Goal: Navigation & Orientation: Find specific page/section

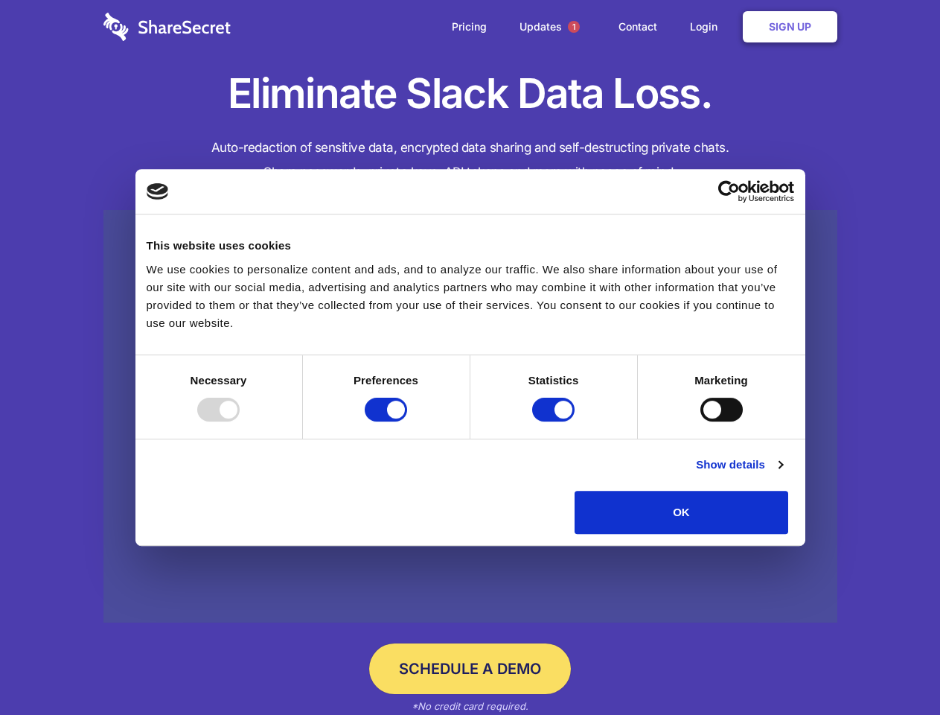
click at [240, 421] on div at bounding box center [218, 409] width 42 height 24
click at [407, 421] on input "Preferences" at bounding box center [386, 409] width 42 height 24
checkbox input "false"
click at [555, 421] on input "Statistics" at bounding box center [553, 409] width 42 height 24
checkbox input "false"
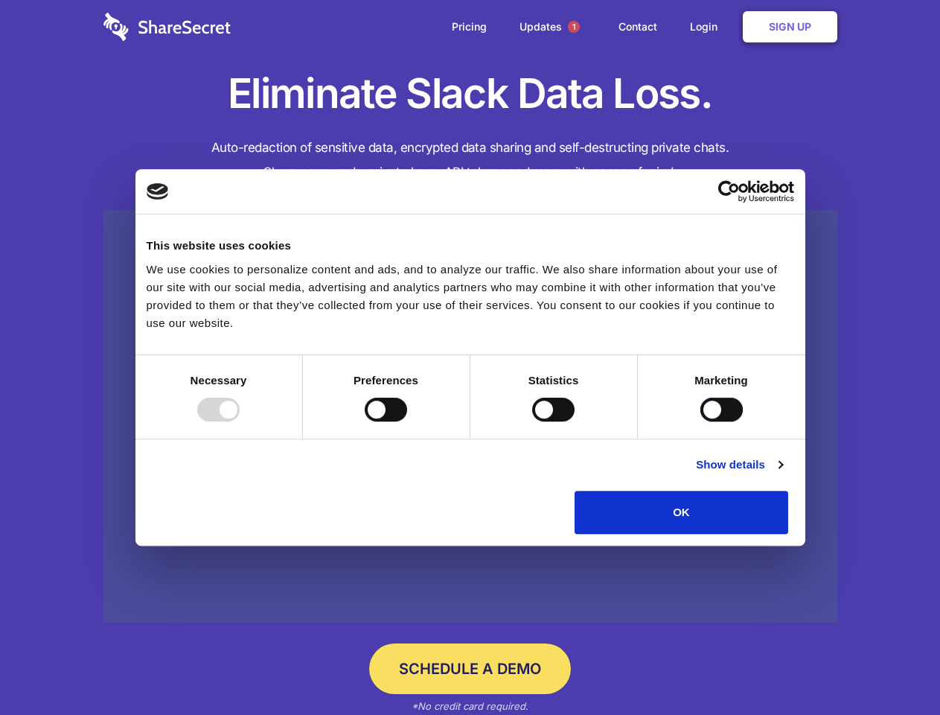
click at [700, 421] on input "Marketing" at bounding box center [721, 409] width 42 height 24
checkbox input "true"
click at [782, 473] on link "Show details" at bounding box center [739, 465] width 86 height 18
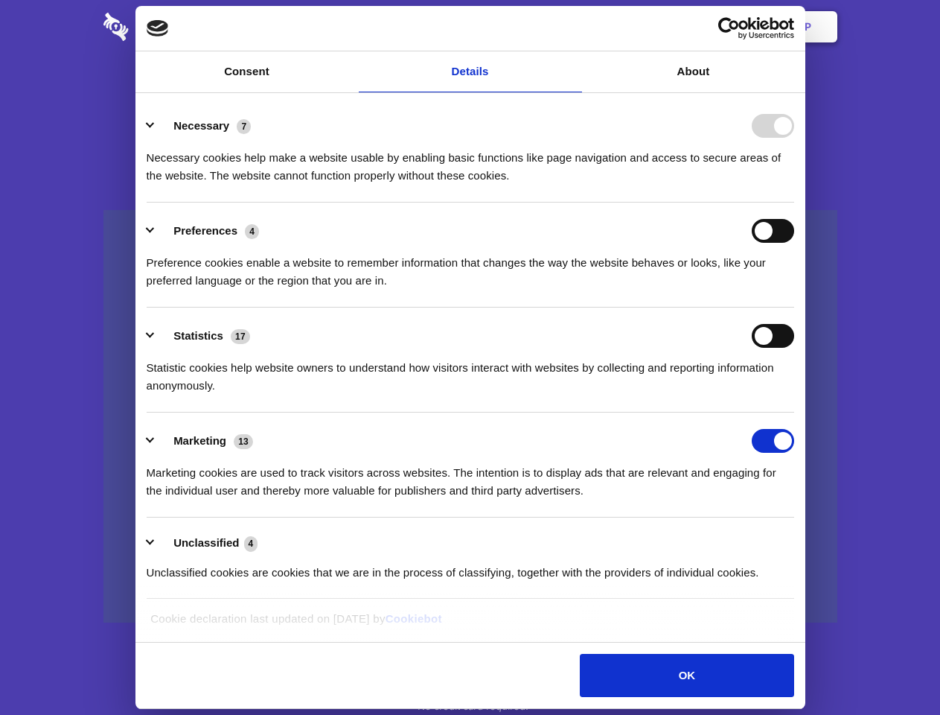
click at [794, 202] on li "Necessary 7 Necessary cookies help make a website usable by enabling basic func…" at bounding box center [471, 150] width 648 height 105
click at [573, 27] on span "1" at bounding box center [574, 27] width 12 height 12
